Goal: Communication & Community: Share content

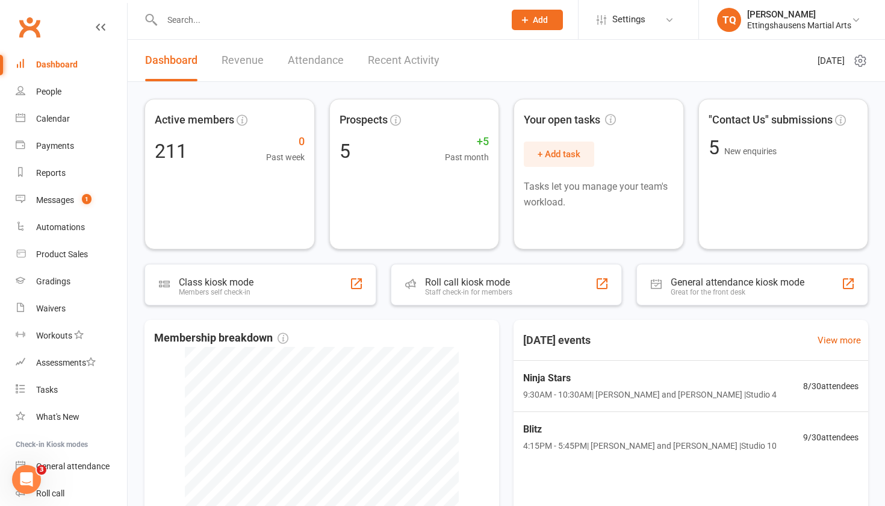
click at [481, 31] on div "Prospect Member Non-attending contact Class / event Appointment Grading event T…" at bounding box center [537, 19] width 82 height 39
click at [481, 23] on span "Add" at bounding box center [540, 20] width 15 height 10
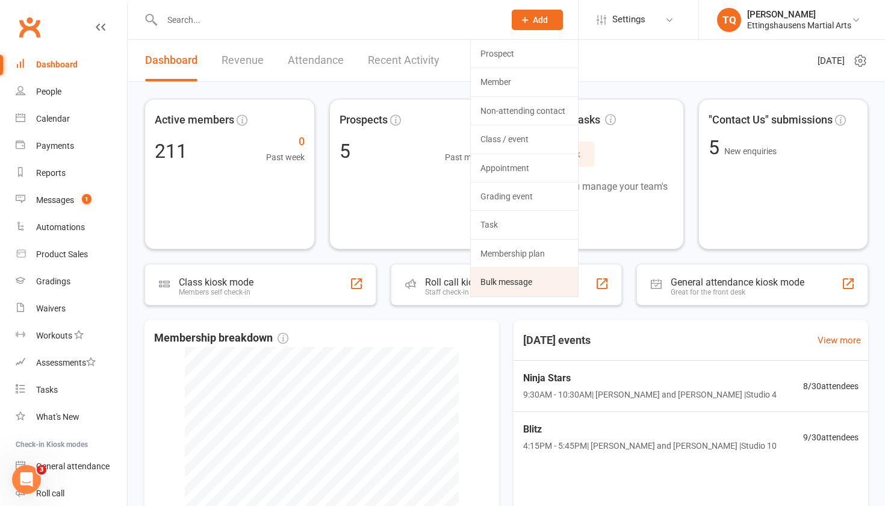
click at [481, 281] on link "Bulk message" at bounding box center [524, 282] width 107 height 28
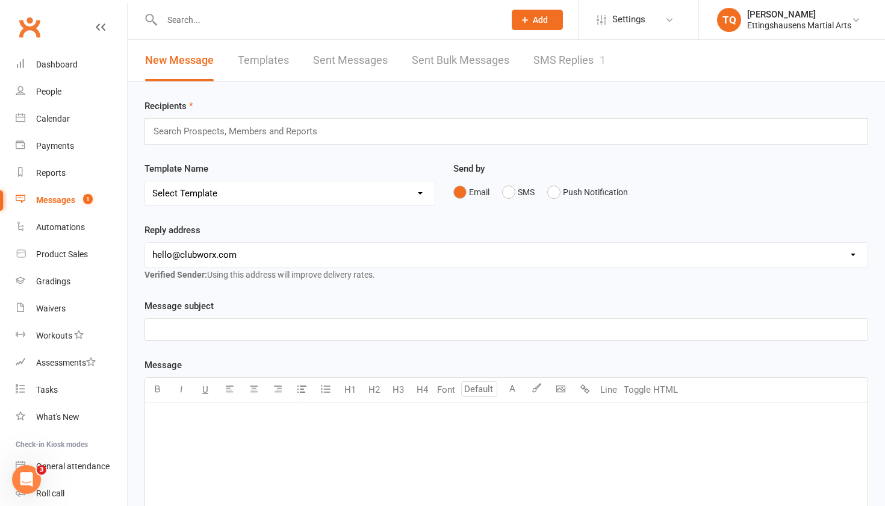
click at [331, 136] on div "Search Prospects, Members and Reports" at bounding box center [506, 131] width 724 height 26
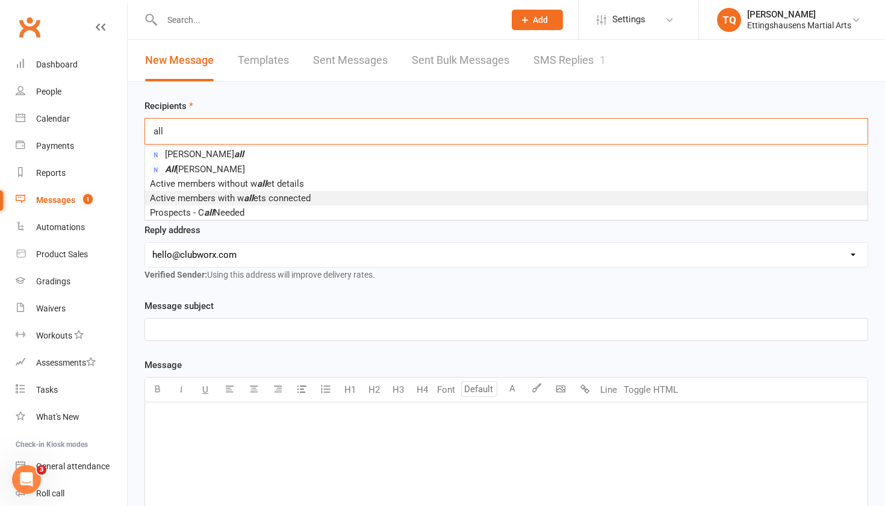
type input "all"
click at [323, 199] on li "Active members with w all ets connected" at bounding box center [506, 198] width 722 height 14
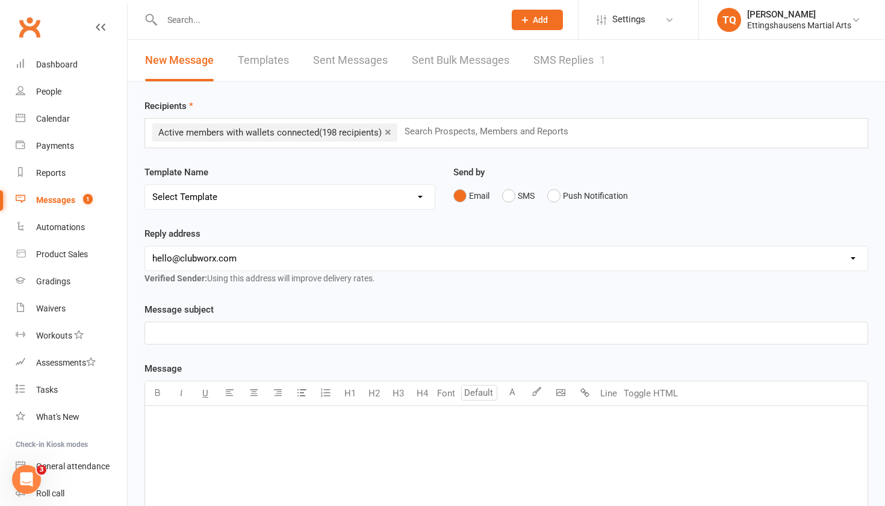
scroll to position [31, 0]
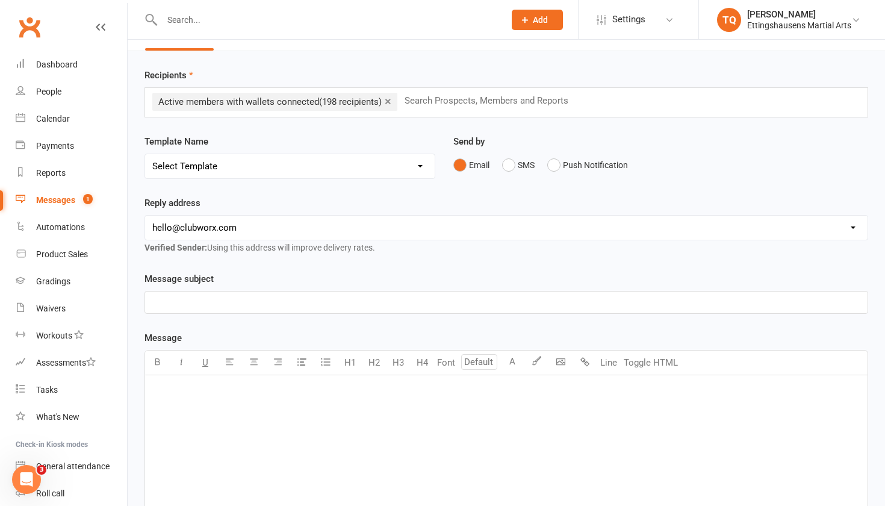
select select "4"
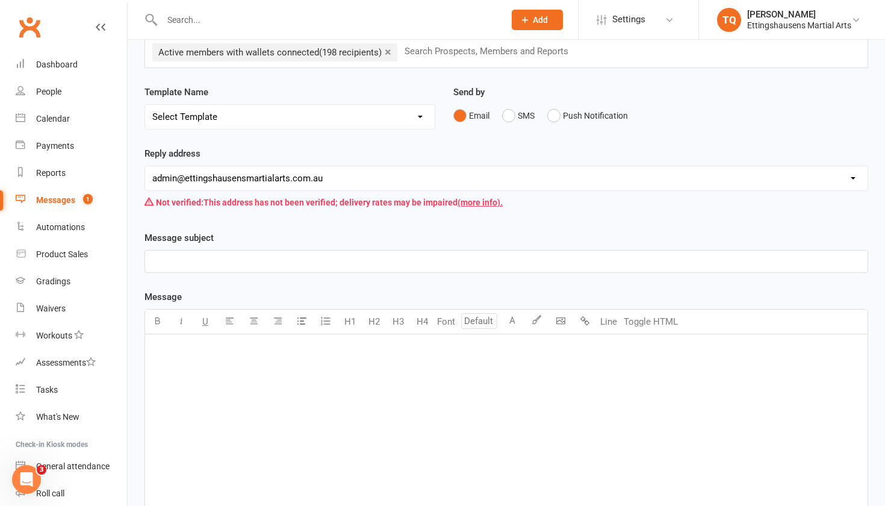
scroll to position [93, 0]
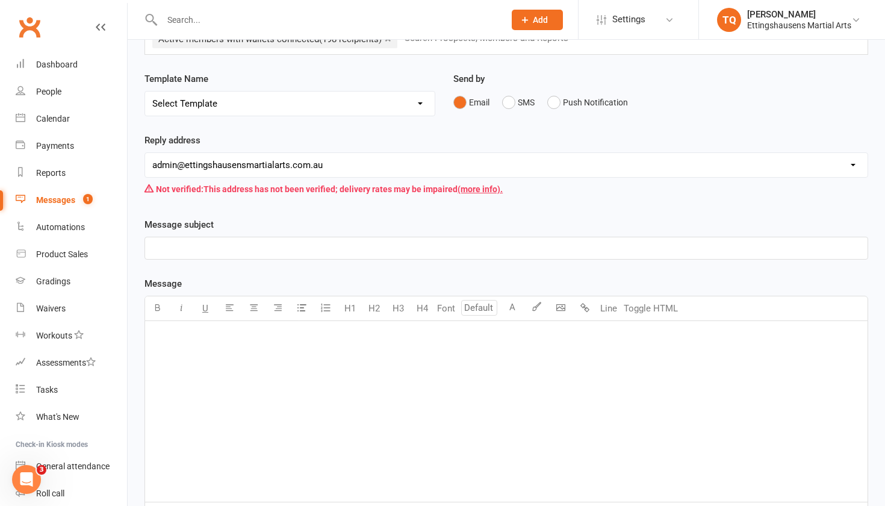
click at [345, 249] on p "﻿" at bounding box center [506, 248] width 708 height 14
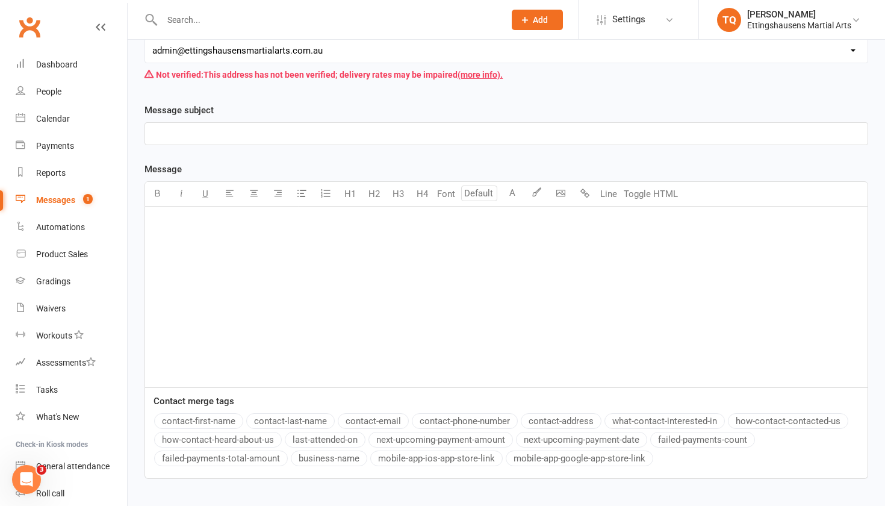
scroll to position [222, 0]
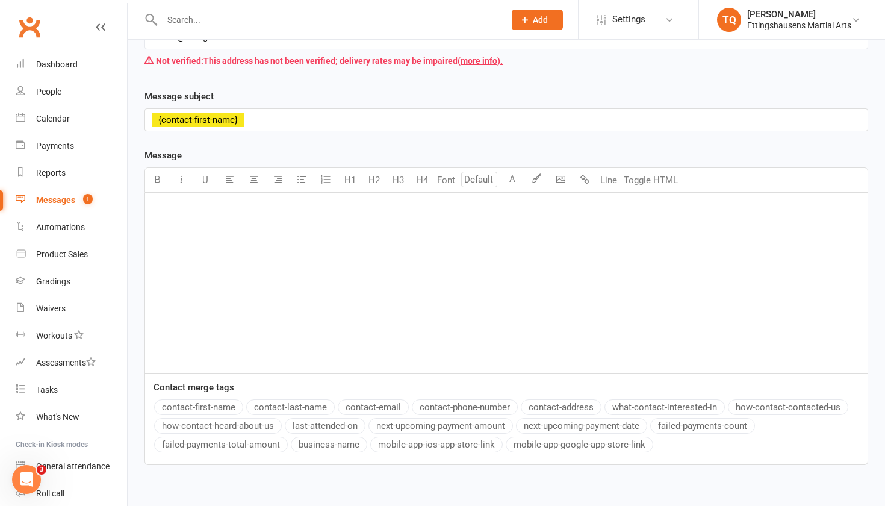
click at [197, 312] on button "contact-first-name" at bounding box center [198, 407] width 89 height 16
click at [292, 312] on button "contact-last-name" at bounding box center [290, 407] width 88 height 16
click at [379, 312] on button "contact-email" at bounding box center [373, 407] width 71 height 16
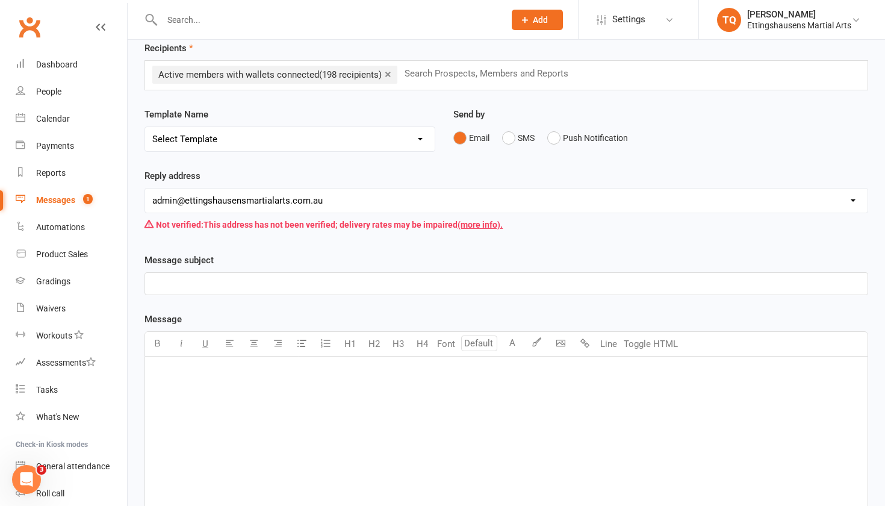
scroll to position [47, 0]
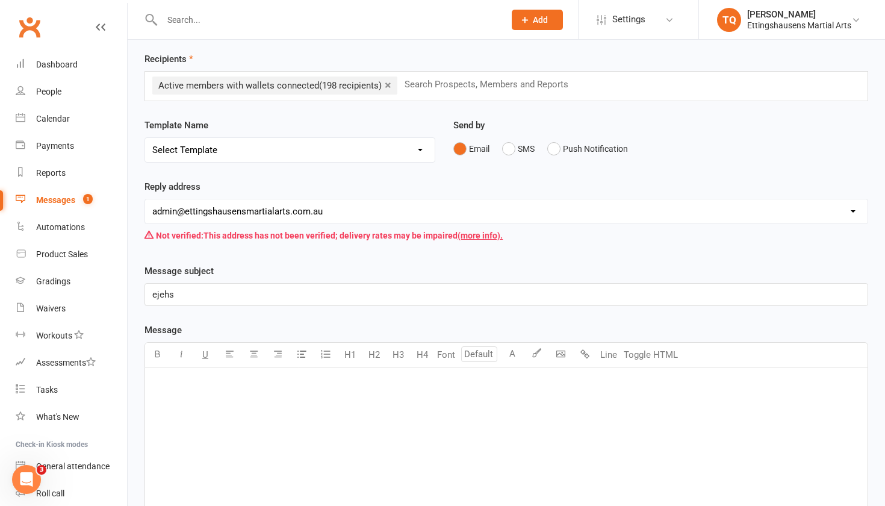
click at [193, 312] on div "﻿" at bounding box center [506, 457] width 722 height 181
drag, startPoint x: 193, startPoint y: 390, endPoint x: 258, endPoint y: 394, distance: 65.2
click at [197, 312] on p "whdjhaqd" at bounding box center [506, 383] width 708 height 14
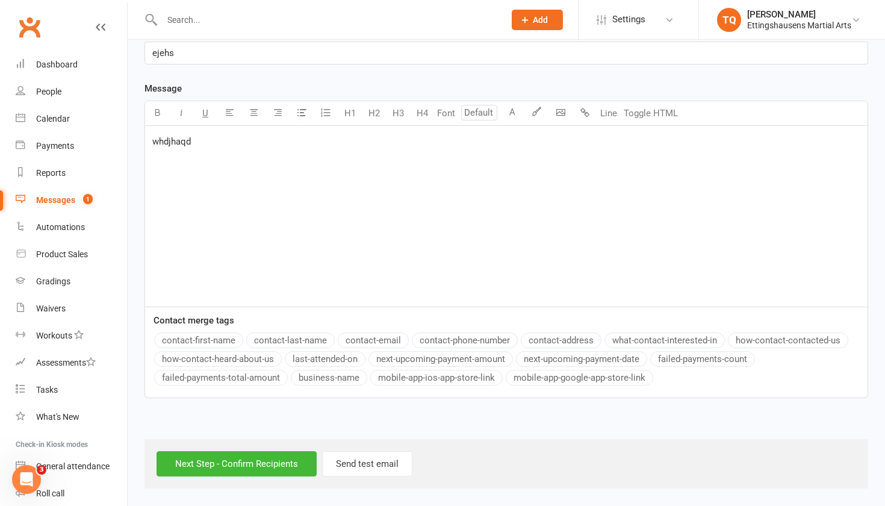
scroll to position [299, 0]
click at [268, 312] on input "Next Step - Confirm Recipients" at bounding box center [237, 463] width 160 height 25
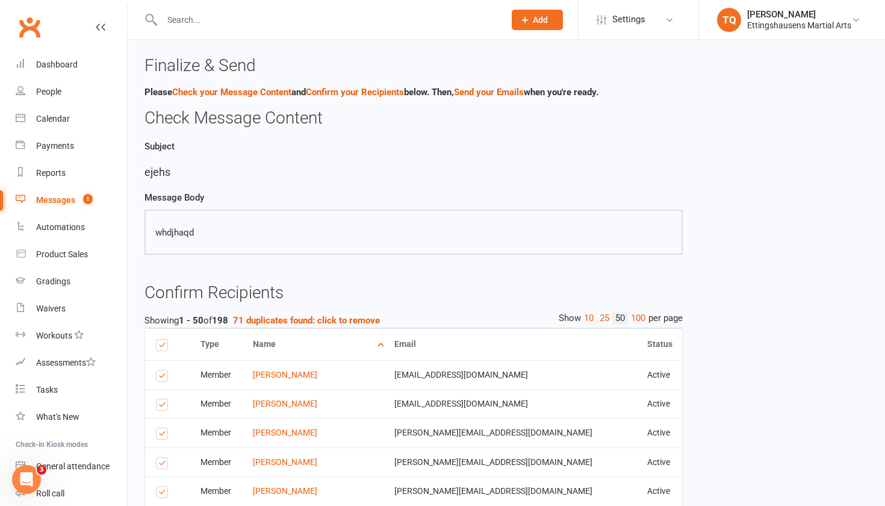
click at [105, 29] on icon at bounding box center [101, 27] width 10 height 10
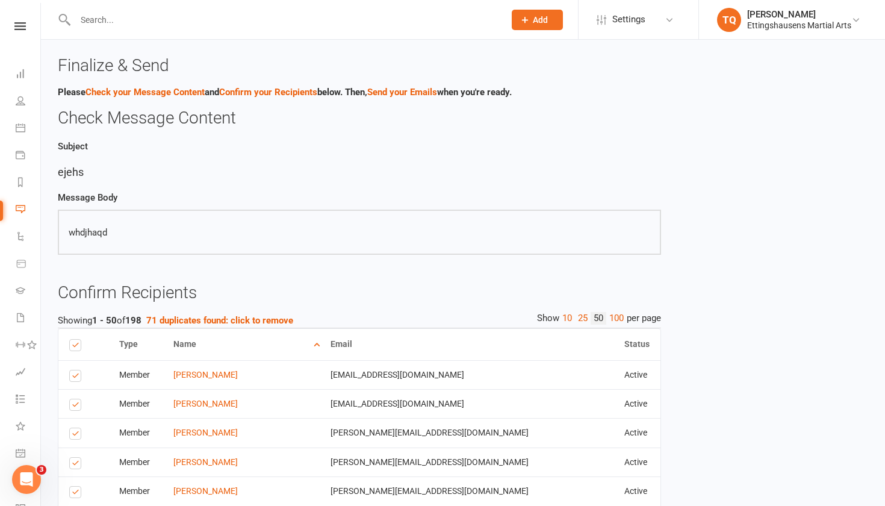
click at [28, 28] on link at bounding box center [20, 26] width 40 height 8
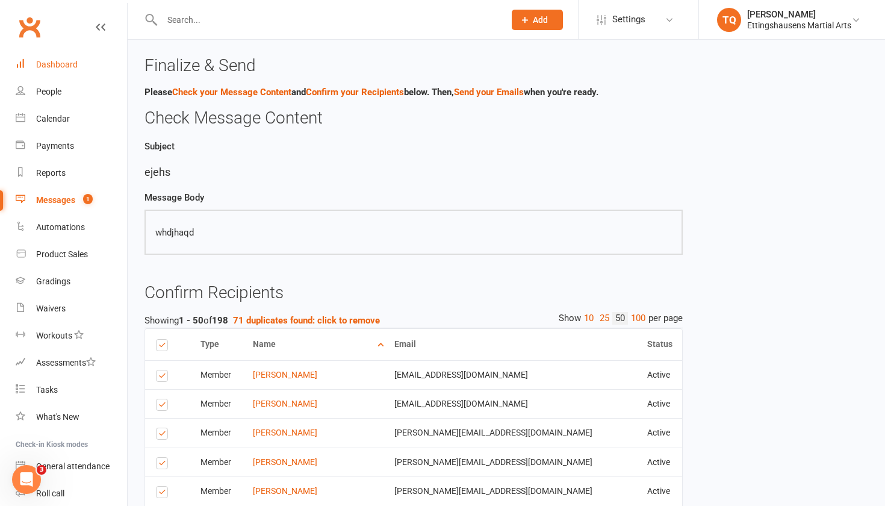
click at [40, 66] on div "Dashboard" at bounding box center [57, 65] width 42 height 10
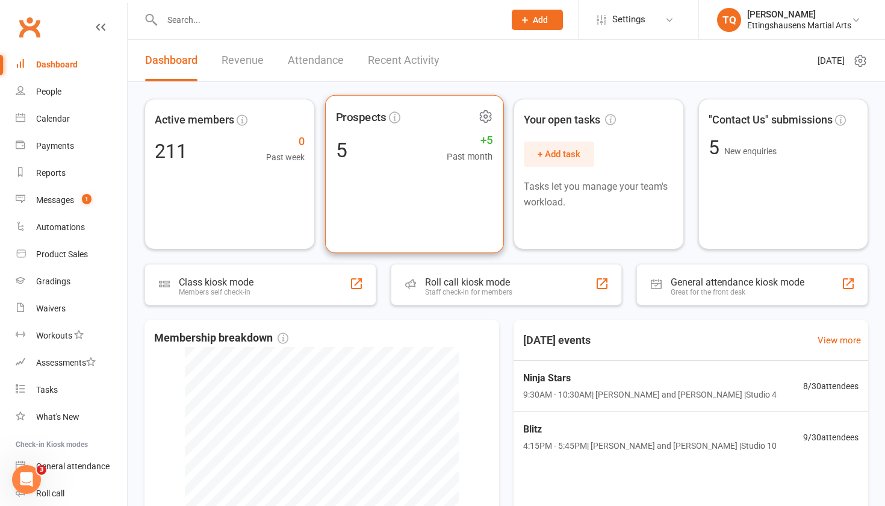
click at [393, 159] on div "5 +5 Past month" at bounding box center [413, 149] width 157 height 27
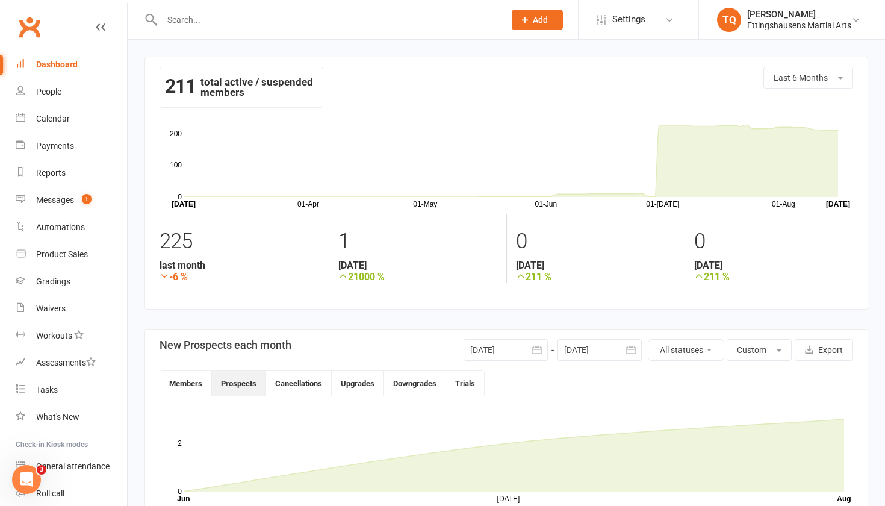
click at [70, 67] on div "Dashboard" at bounding box center [57, 65] width 42 height 10
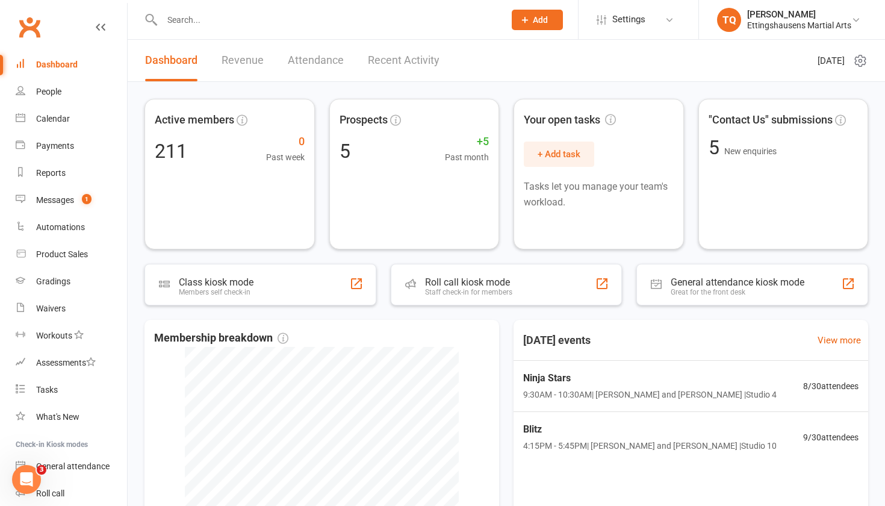
click at [208, 26] on input "text" at bounding box center [327, 19] width 338 height 17
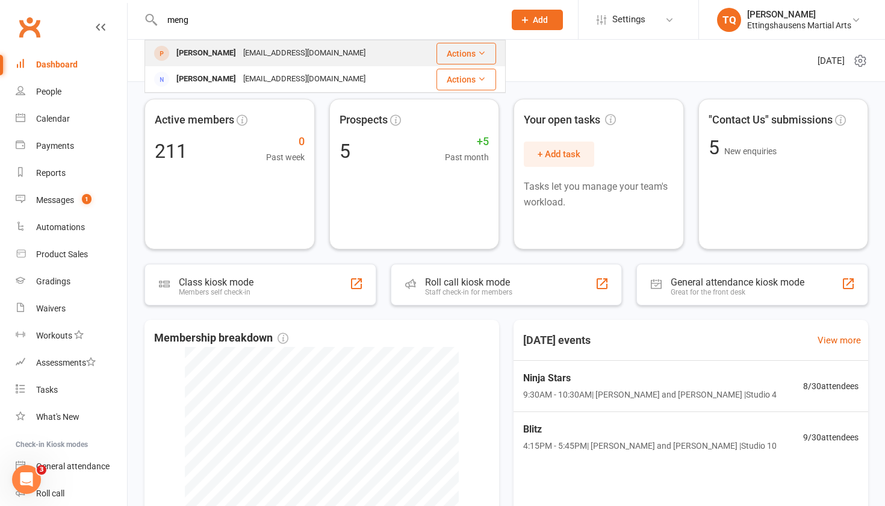
type input "meng"
click at [210, 51] on div "[PERSON_NAME]" at bounding box center [206, 53] width 67 height 17
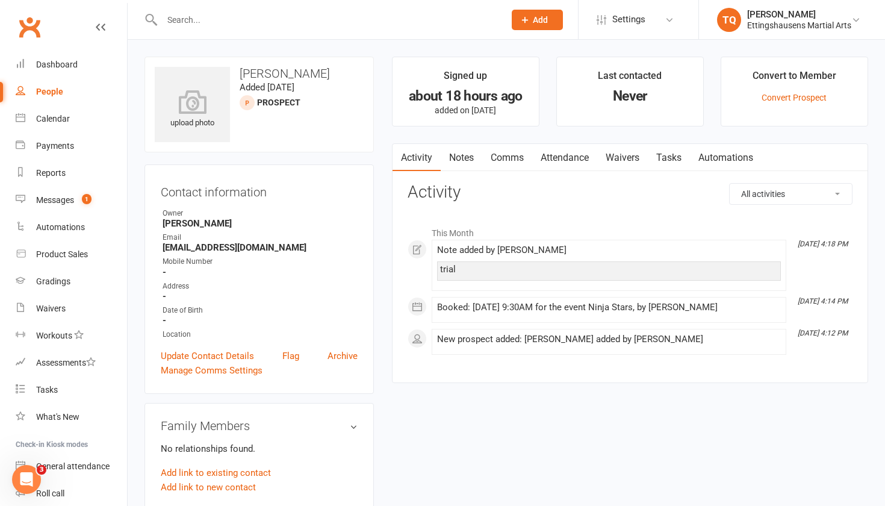
click at [218, 23] on input "text" at bounding box center [327, 19] width 338 height 17
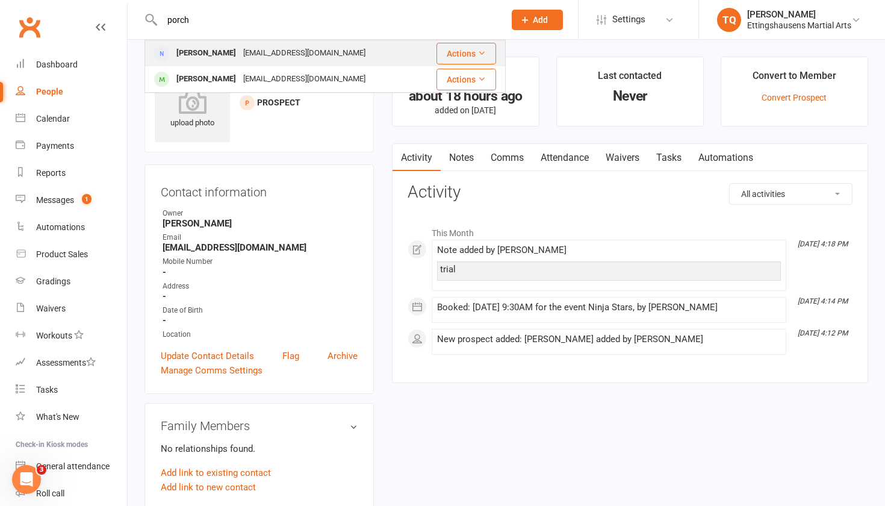
type input "porch"
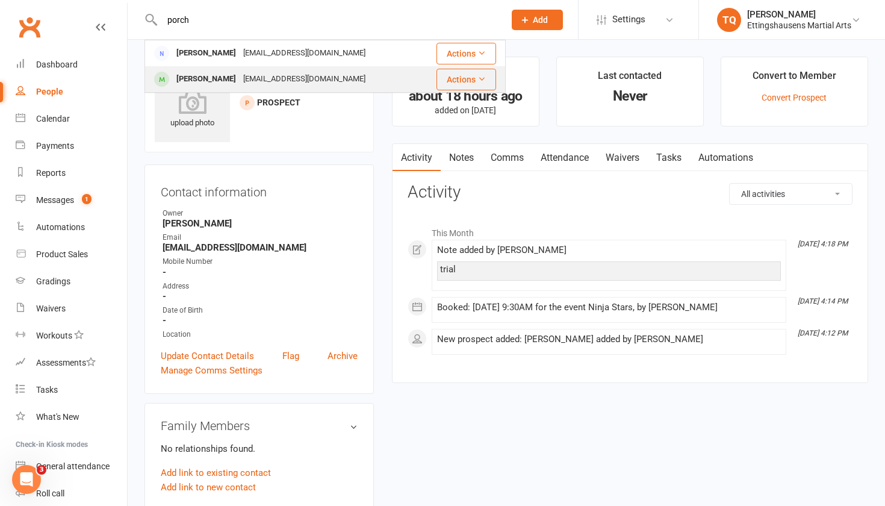
drag, startPoint x: 192, startPoint y: 41, endPoint x: 224, endPoint y: 81, distance: 51.0
click at [224, 81] on div "[PERSON_NAME]" at bounding box center [206, 78] width 67 height 17
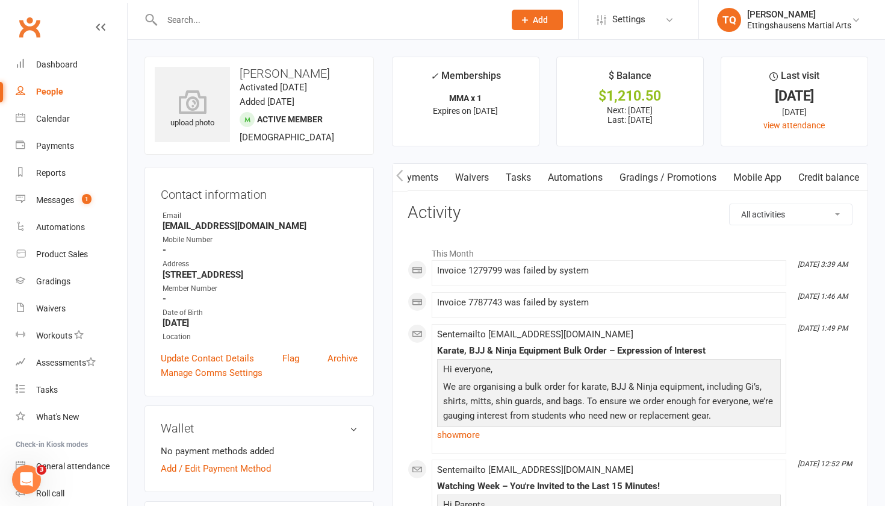
scroll to position [0, 214]
click at [481, 181] on link "Mobile App" at bounding box center [757, 178] width 65 height 28
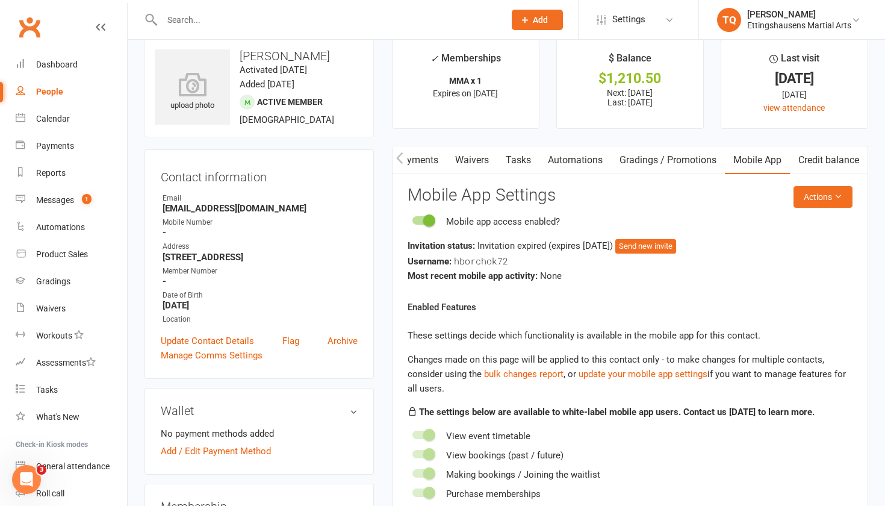
scroll to position [19, 0]
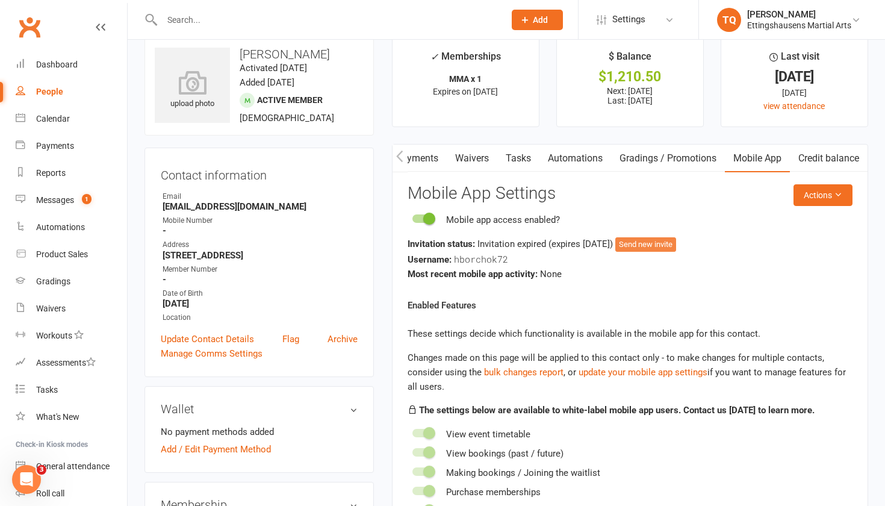
click at [481, 246] on button "Send new invite" at bounding box center [645, 244] width 61 height 14
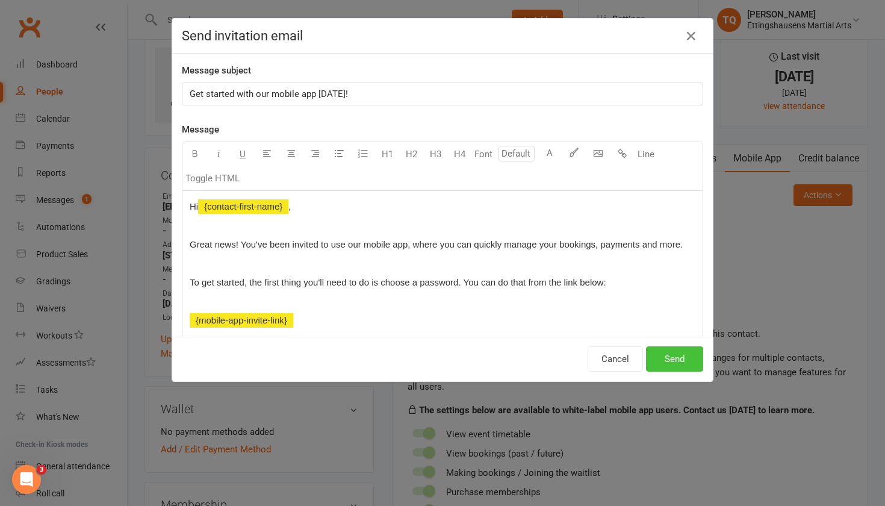
click at [481, 312] on button "Send" at bounding box center [674, 358] width 57 height 25
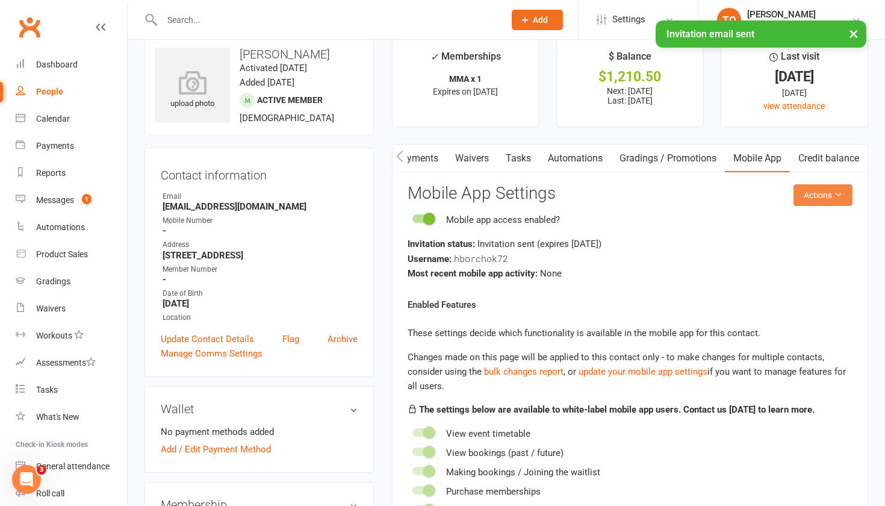
click at [481, 194] on button "Actions" at bounding box center [822, 195] width 59 height 22
click at [481, 226] on link "Send invitation email" at bounding box center [792, 221] width 119 height 24
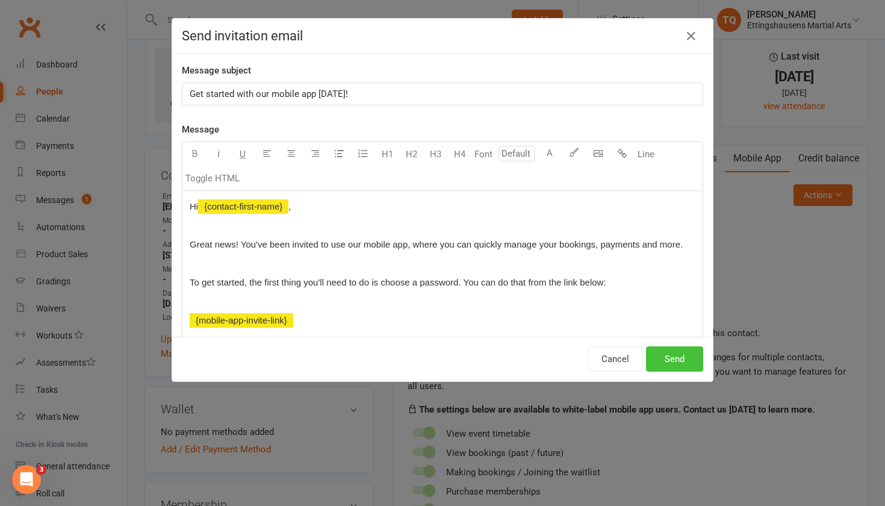
click at [481, 312] on button "Send" at bounding box center [674, 358] width 57 height 25
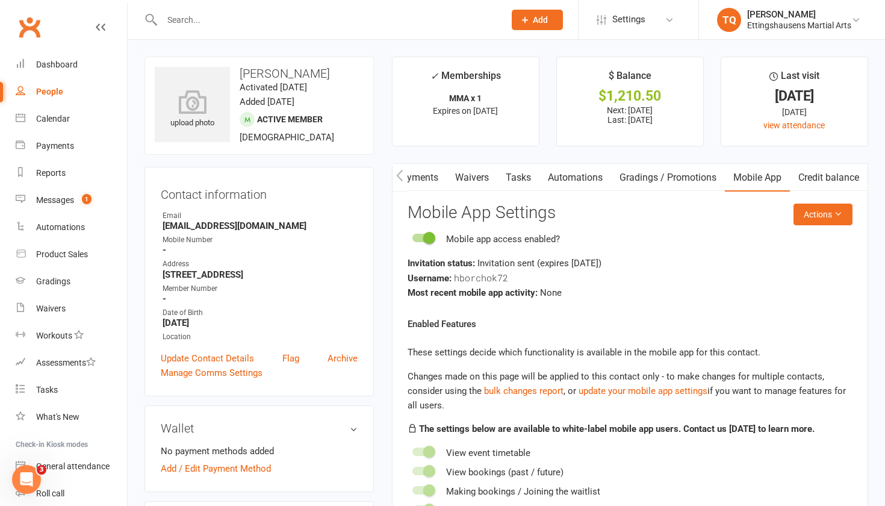
scroll to position [0, 0]
click at [208, 16] on input "text" at bounding box center [327, 19] width 338 height 17
click at [79, 58] on link "Dashboard" at bounding box center [71, 64] width 111 height 27
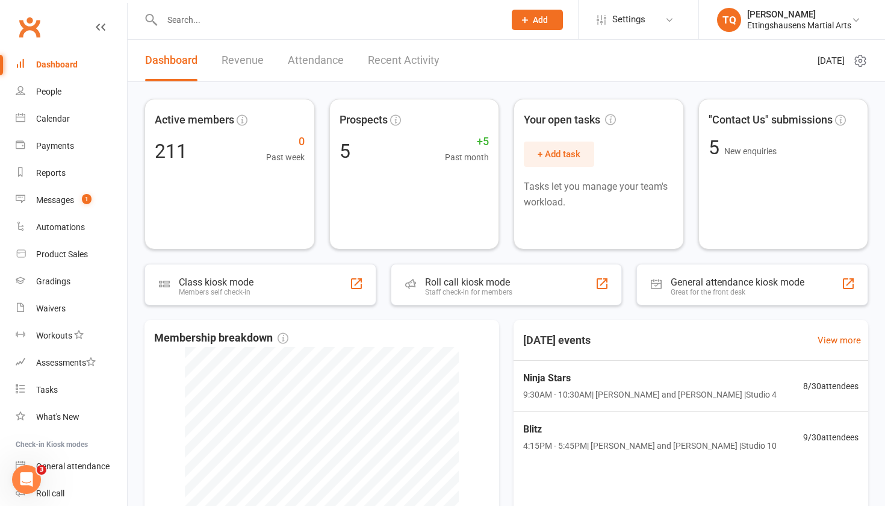
click at [250, 28] on input "text" at bounding box center [327, 19] width 338 height 17
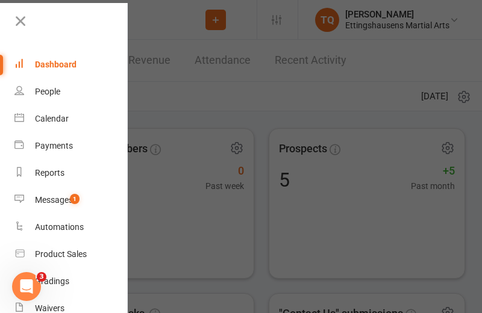
click at [252, 82] on div at bounding box center [241, 156] width 482 height 313
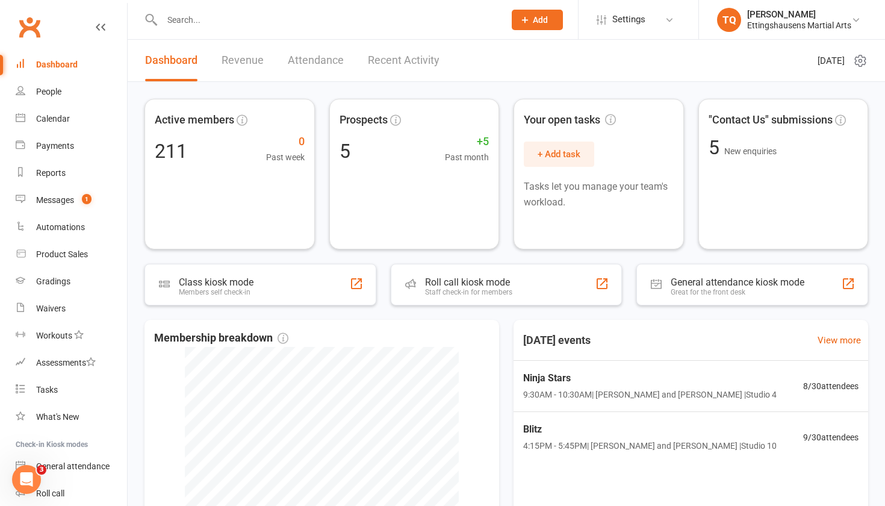
click at [481, 25] on button "Add" at bounding box center [537, 20] width 51 height 20
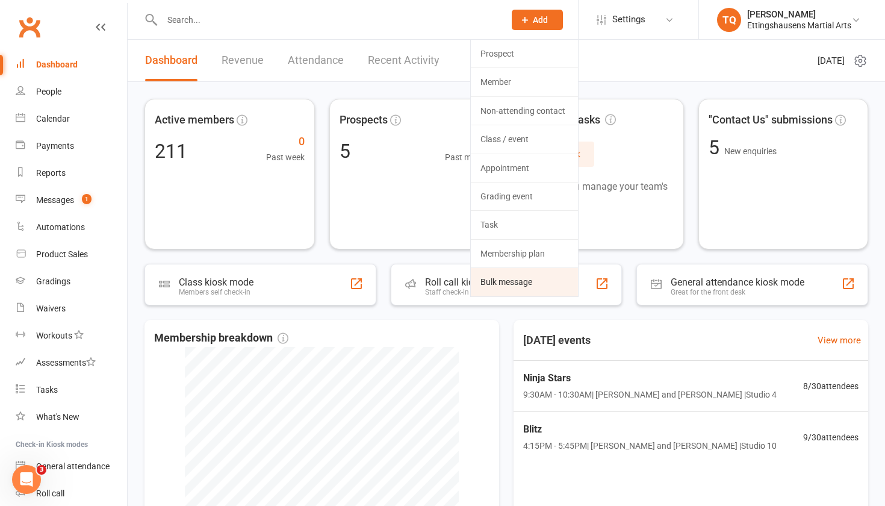
click at [481, 290] on link "Bulk message" at bounding box center [524, 282] width 107 height 28
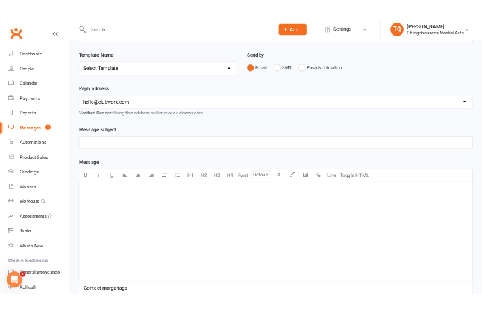
scroll to position [103, 0]
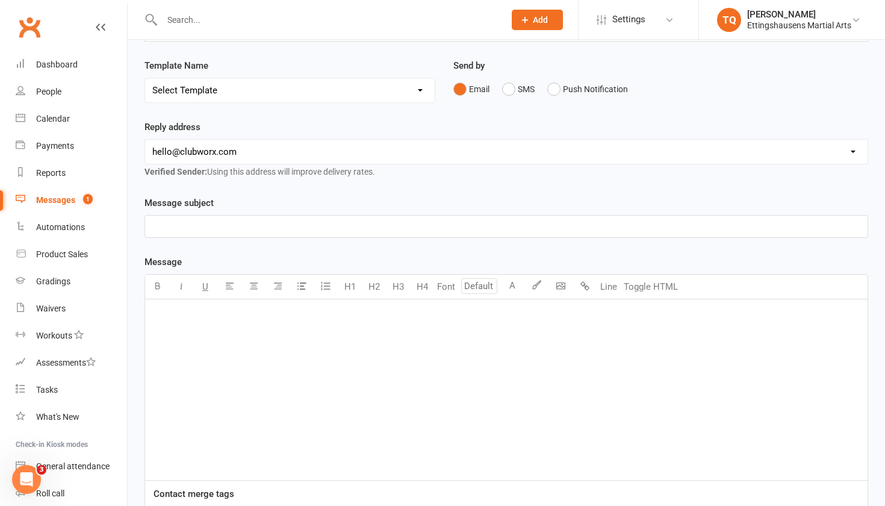
click at [173, 312] on div "﻿" at bounding box center [506, 389] width 722 height 181
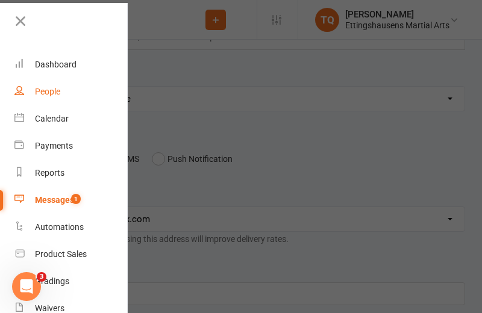
click at [57, 88] on div "People" at bounding box center [47, 92] width 25 height 10
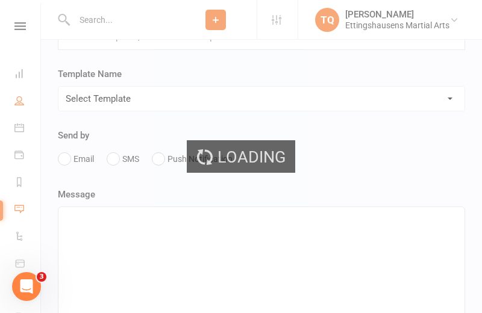
select select "100"
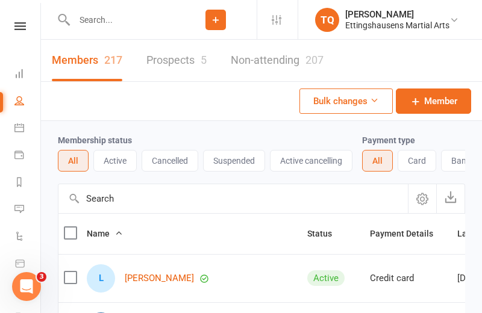
click at [85, 19] on input "text" at bounding box center [122, 19] width 104 height 17
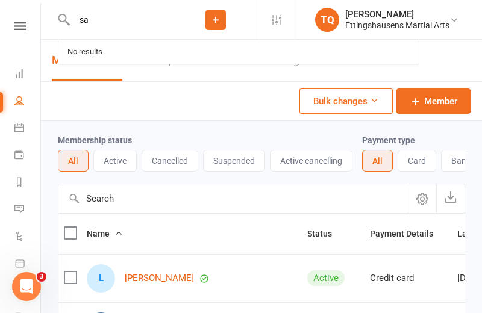
type input "s"
